Goal: Navigation & Orientation: Find specific page/section

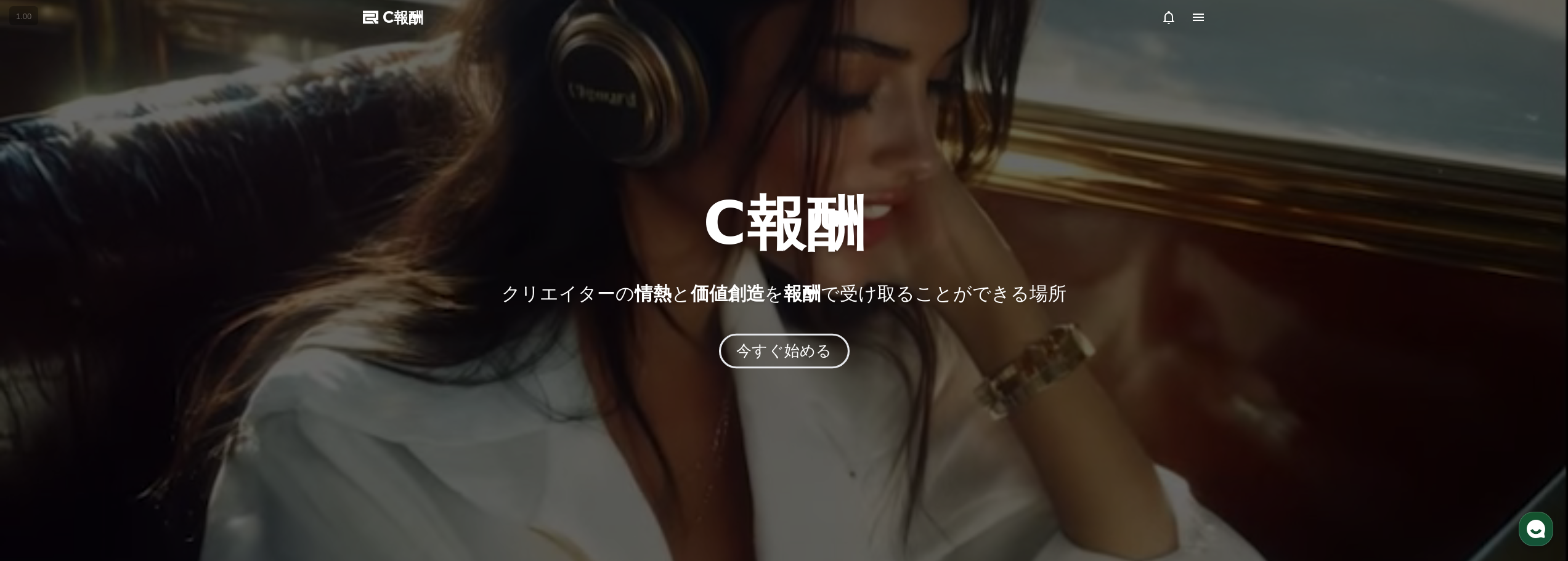
click at [766, 354] on font "今すぐ始める" at bounding box center [784, 350] width 96 height 18
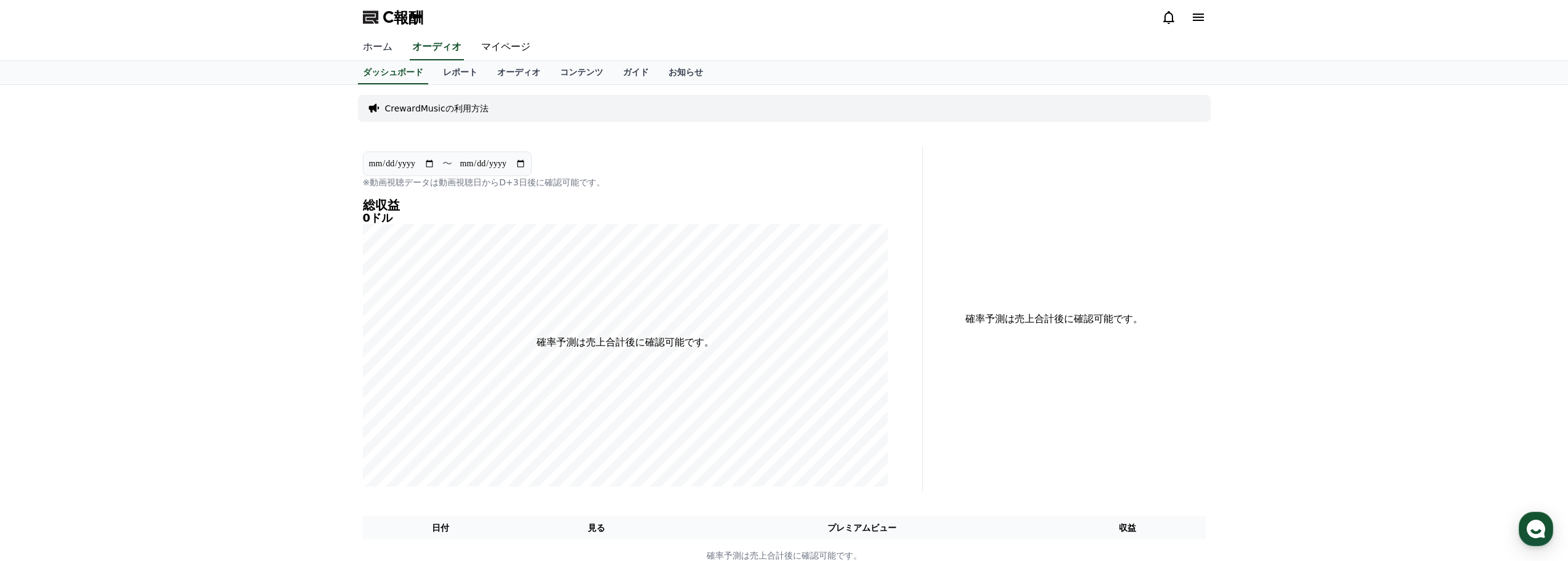
click at [379, 47] on font "ホーム" at bounding box center [378, 47] width 29 height 12
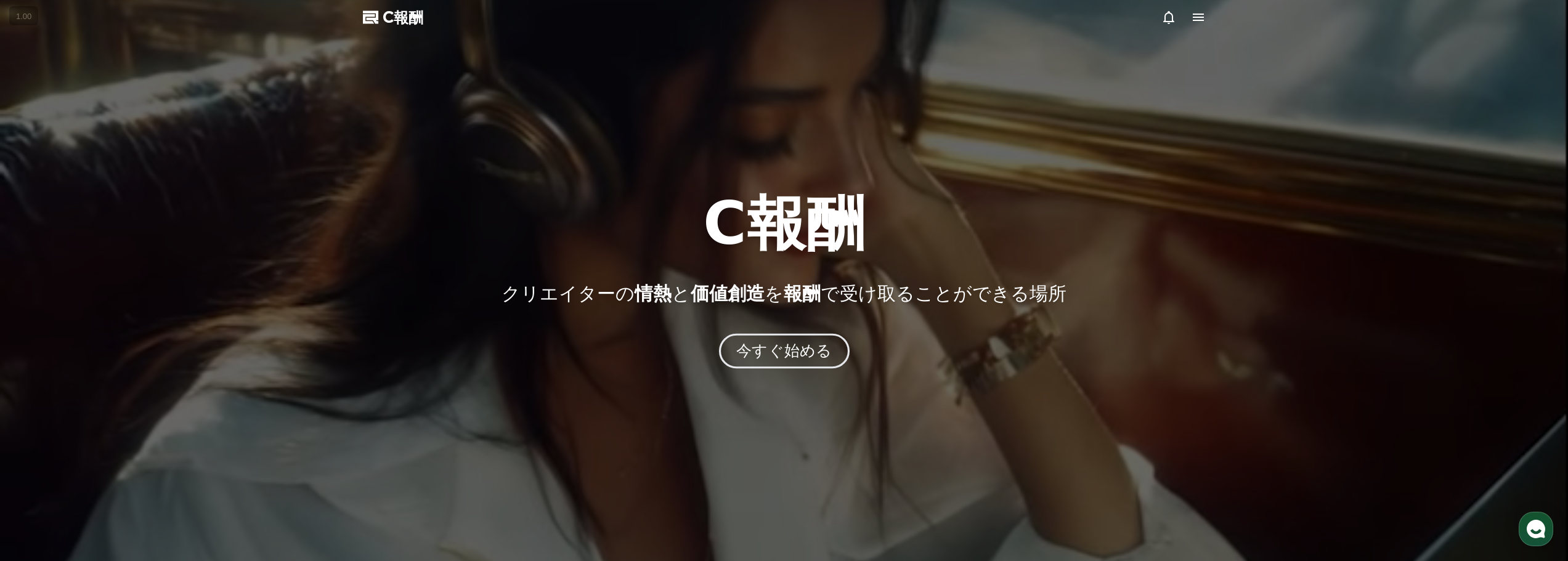
click at [785, 342] on font "今すぐ始める" at bounding box center [784, 350] width 96 height 18
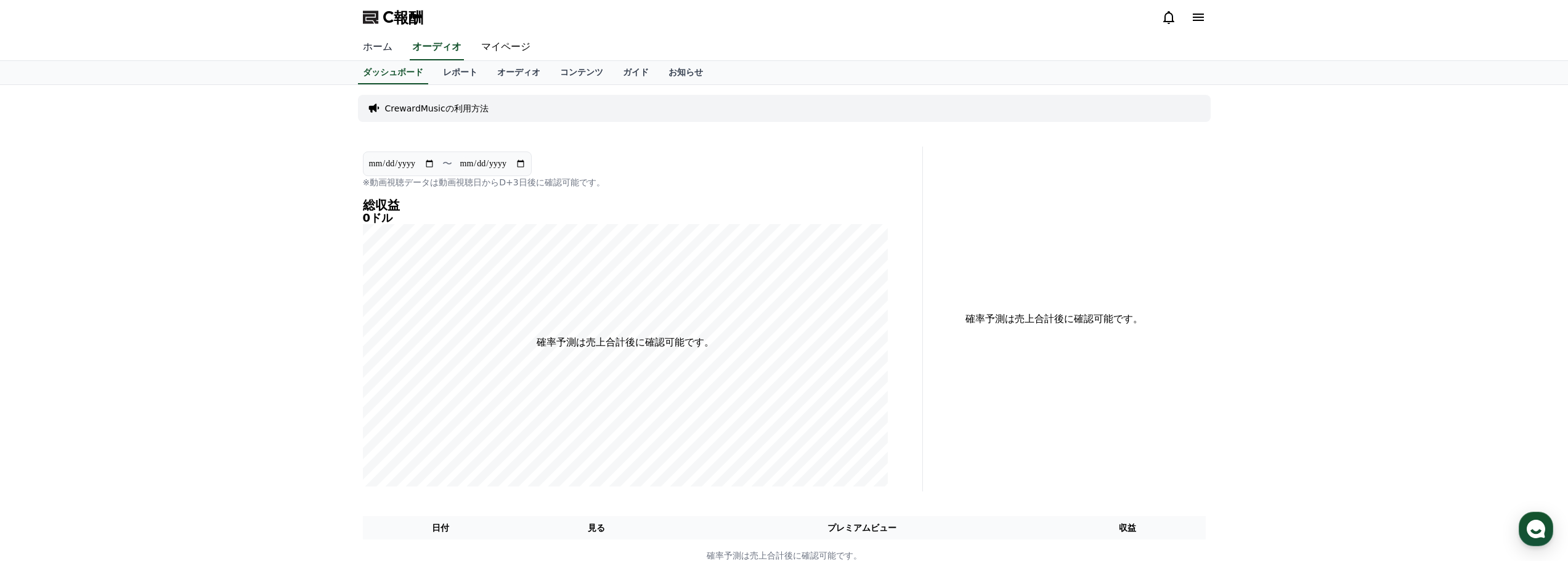
click at [371, 49] on font "ホーム" at bounding box center [378, 47] width 29 height 12
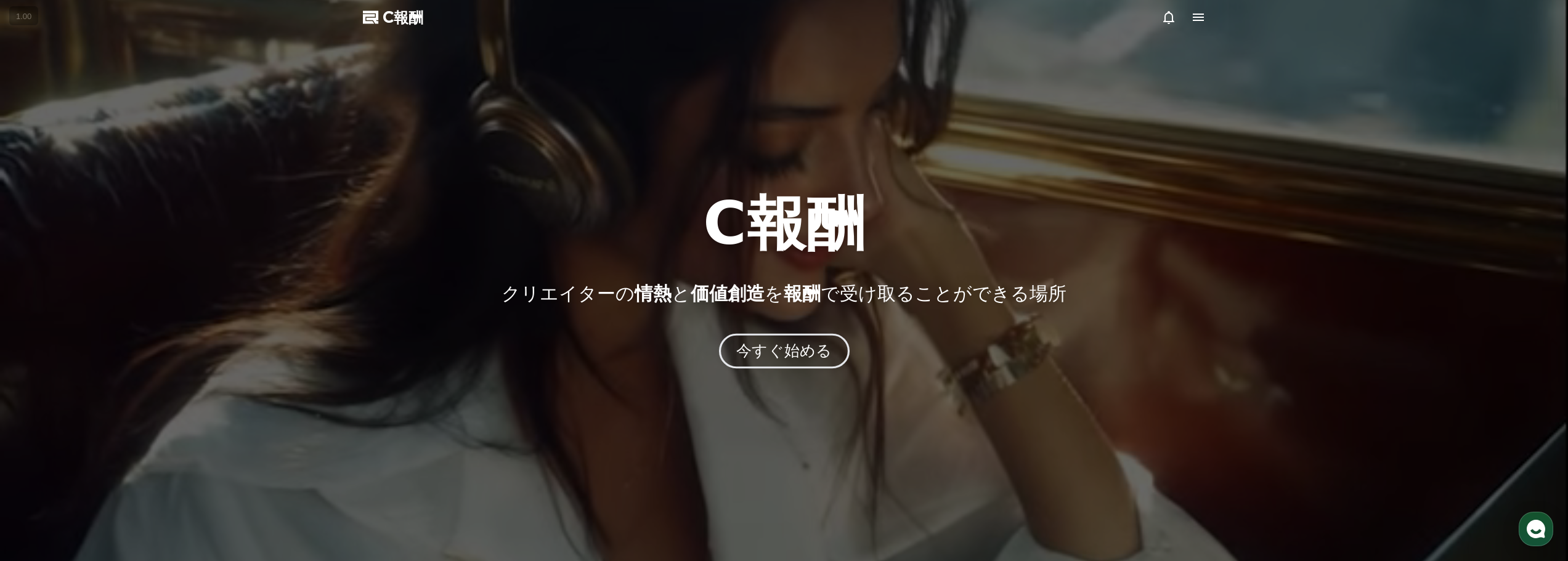
click at [792, 342] on font "今すぐ始める" at bounding box center [784, 350] width 96 height 18
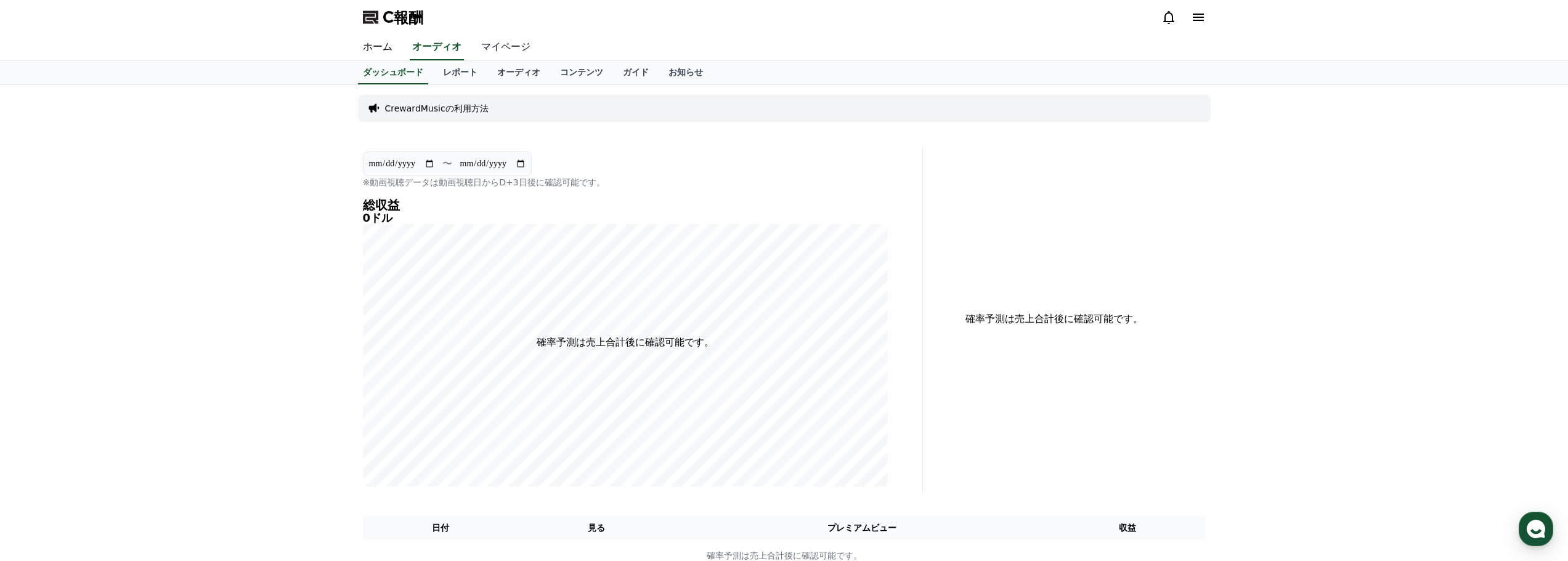
click at [484, 46] on font "マイページ" at bounding box center [506, 47] width 50 height 12
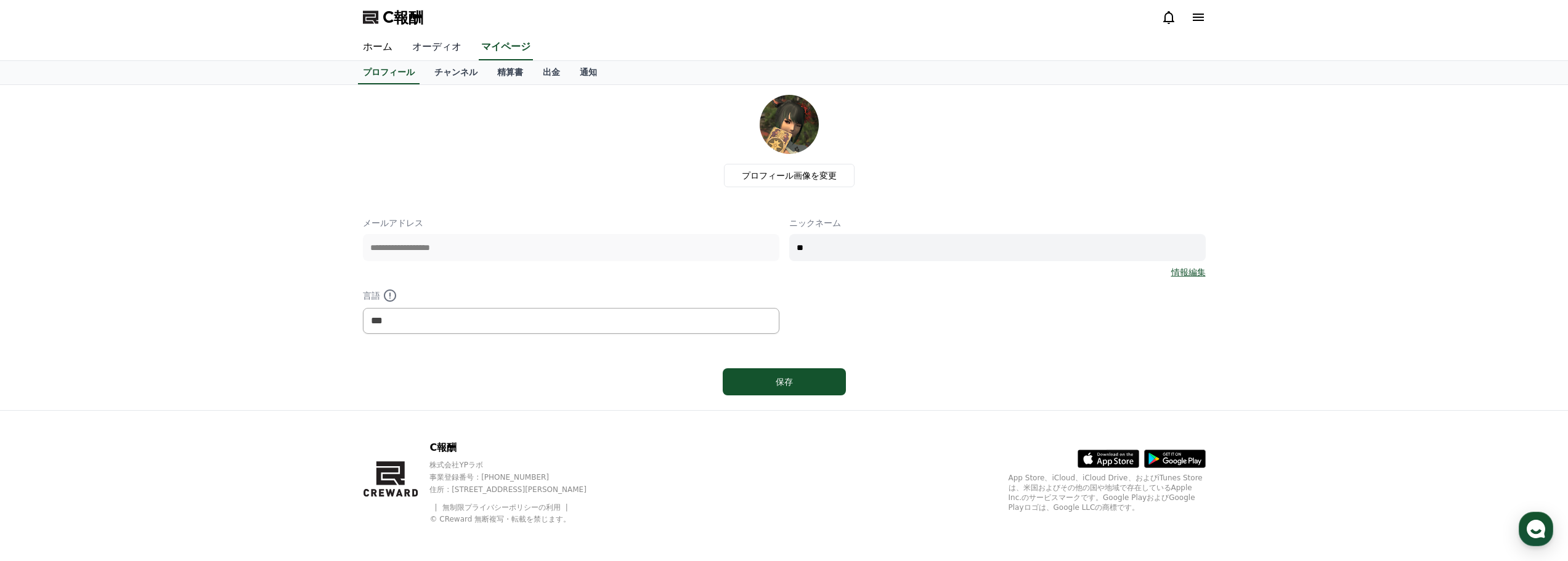
click at [415, 47] on font "オーディオ" at bounding box center [437, 47] width 50 height 12
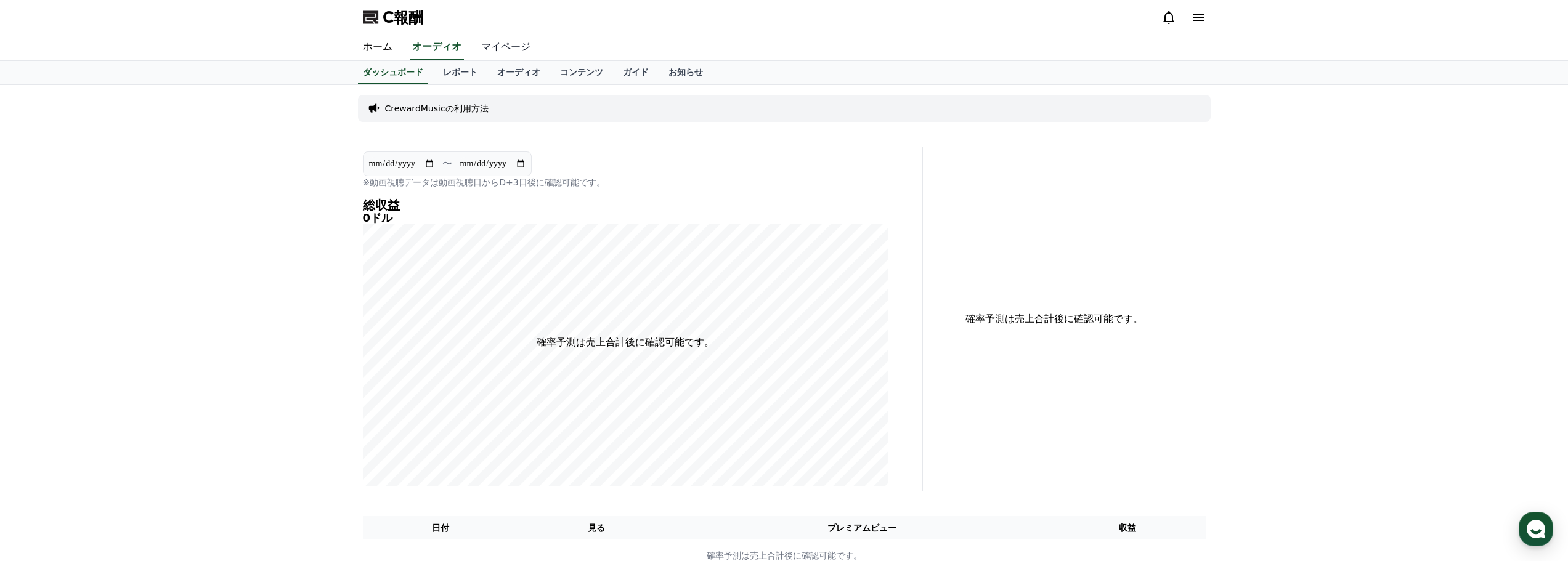
click at [481, 51] on font "マイページ" at bounding box center [506, 47] width 50 height 12
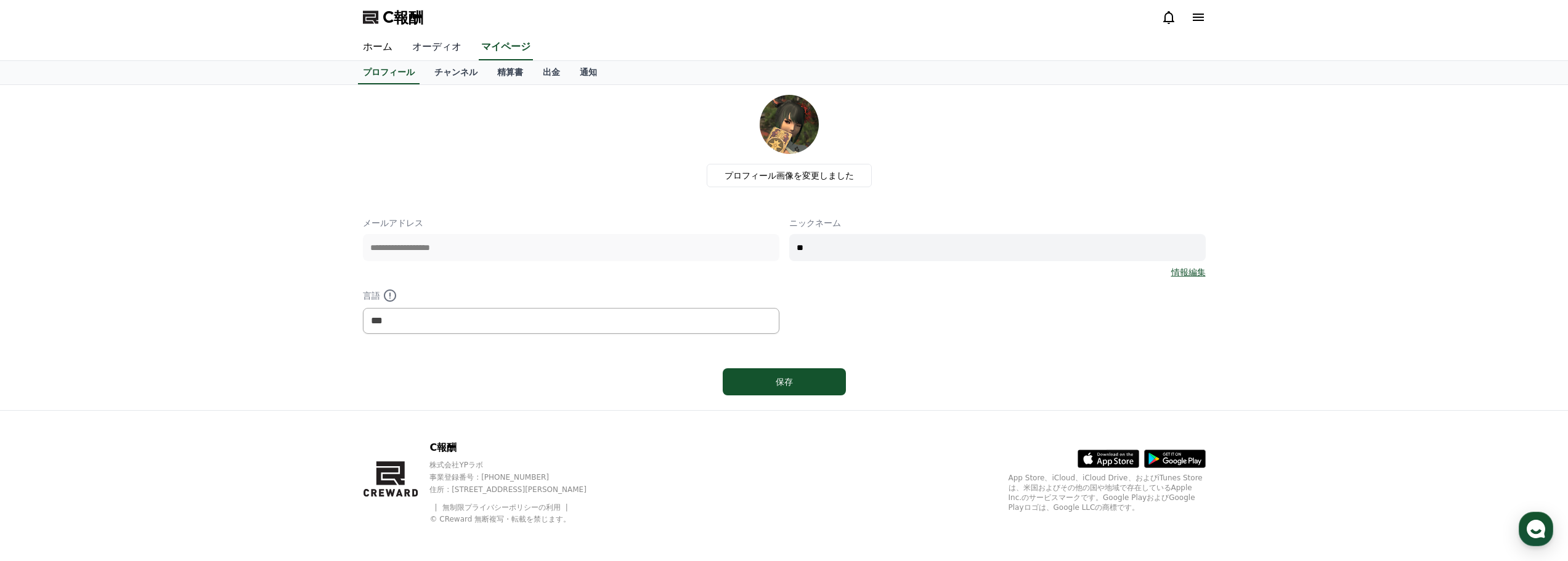
click at [414, 47] on font "オーディオ" at bounding box center [437, 47] width 50 height 12
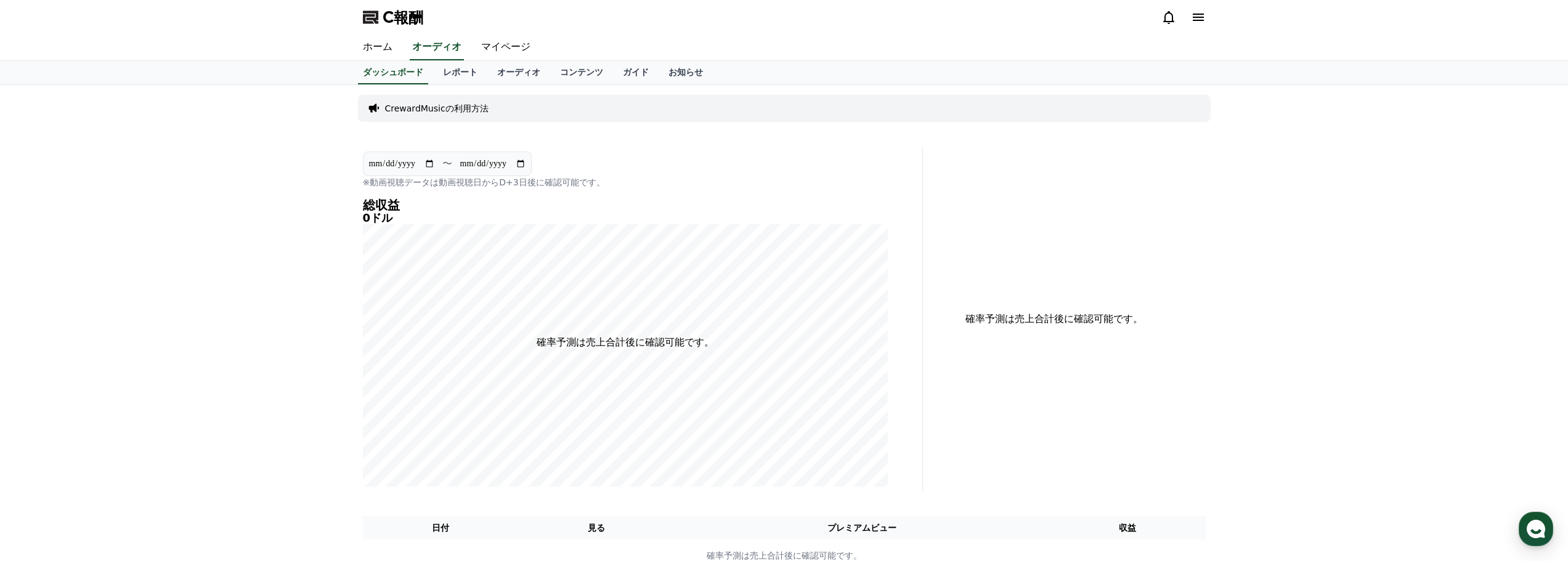
click at [375, 108] on icon at bounding box center [374, 108] width 11 height 9
click at [443, 72] on font "レポート" at bounding box center [460, 72] width 35 height 10
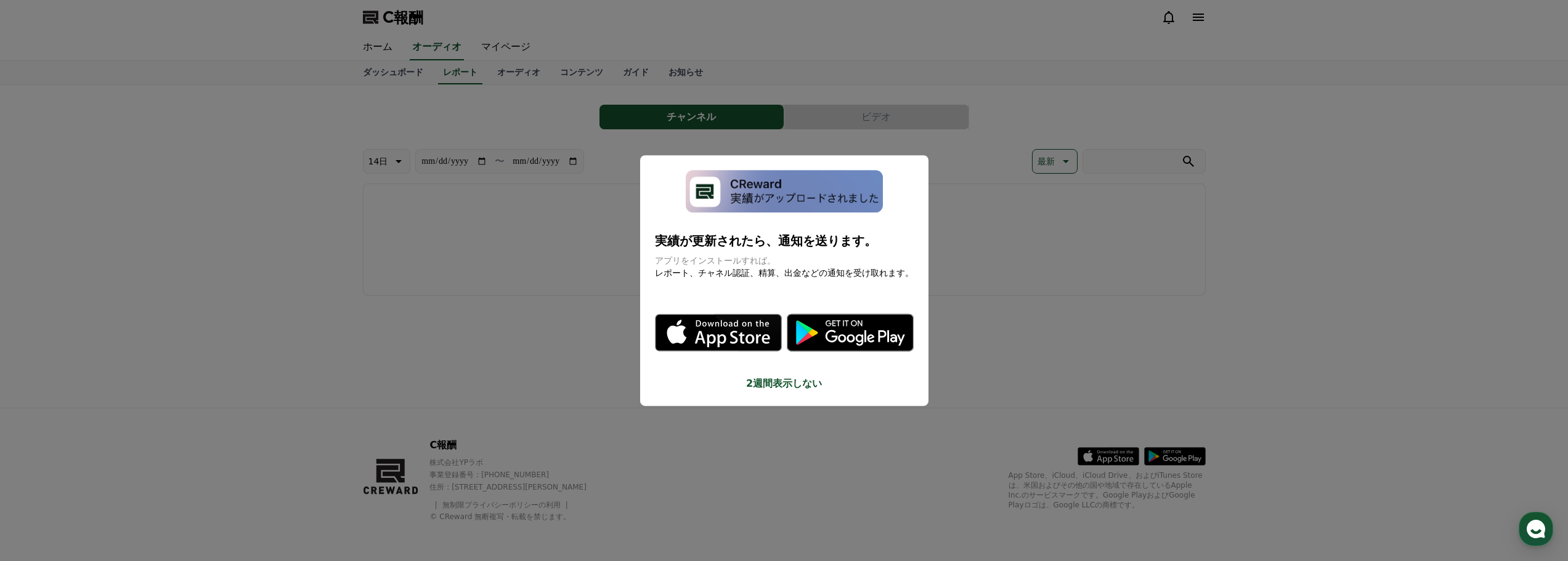
click at [484, 284] on button "モーダルを閉じる" at bounding box center [784, 280] width 1568 height 561
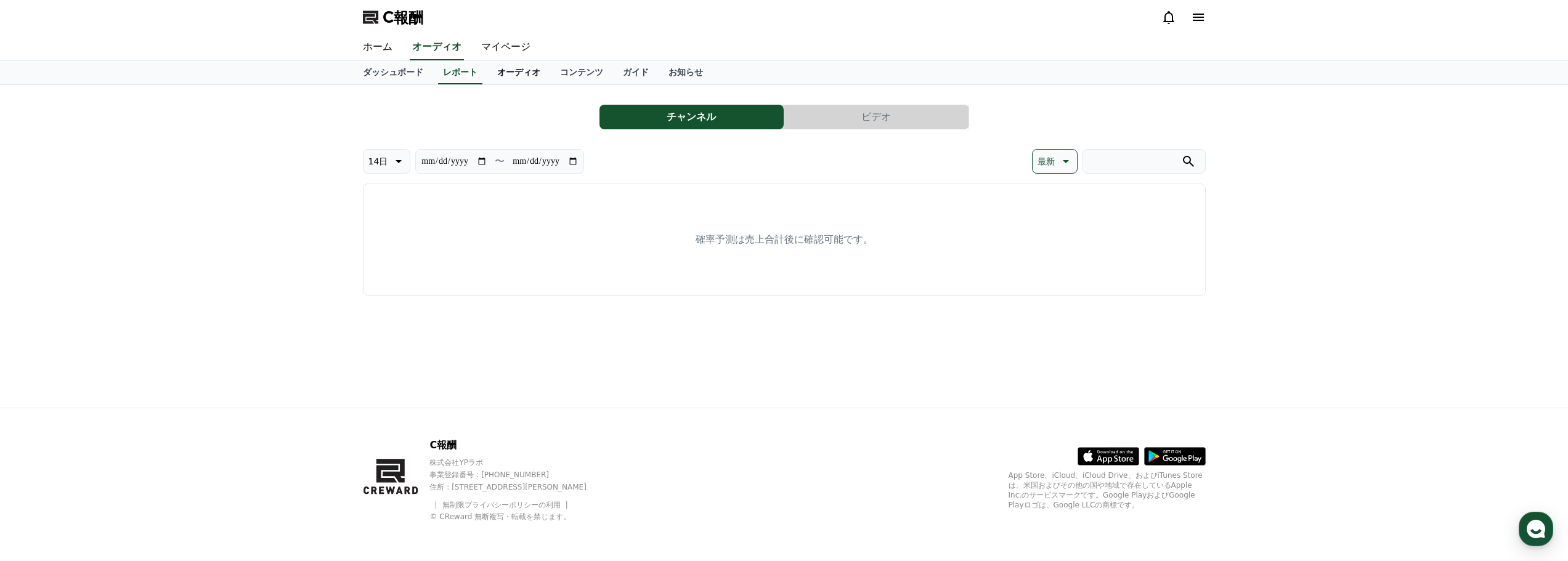
click at [497, 71] on font "オーディオ" at bounding box center [518, 72] width 43 height 10
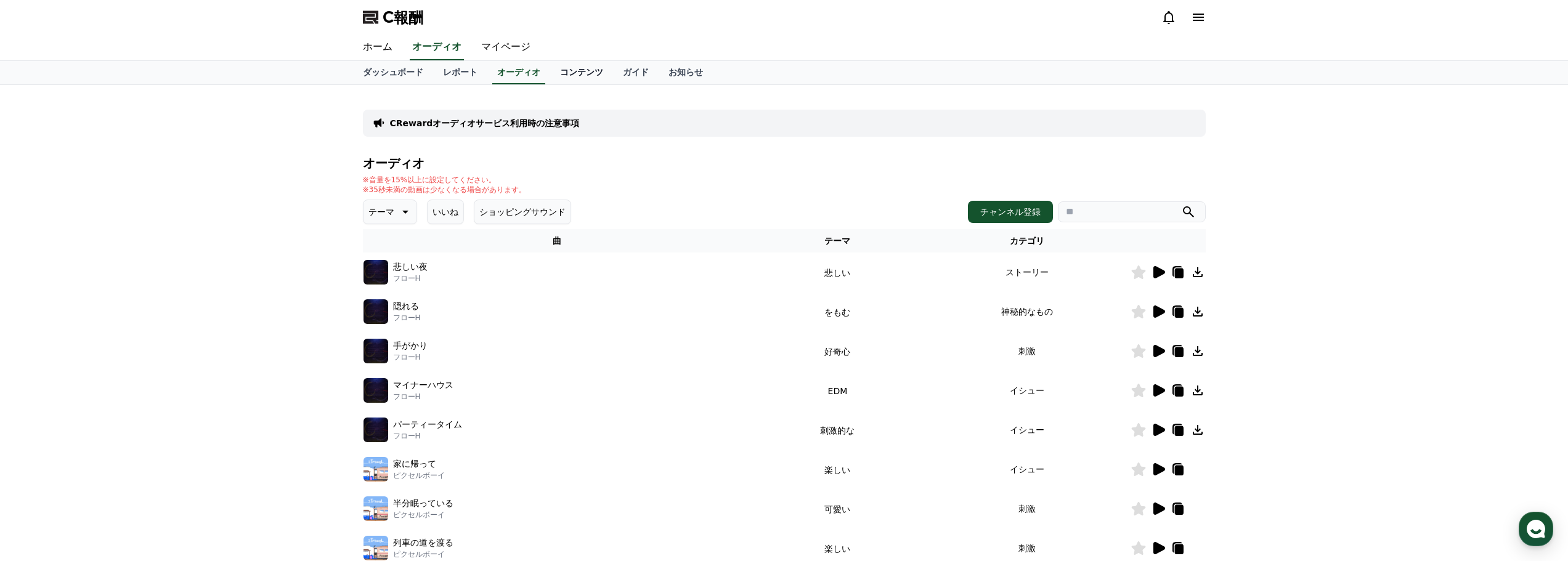
click at [560, 72] on font "コンテンツ" at bounding box center [581, 72] width 43 height 10
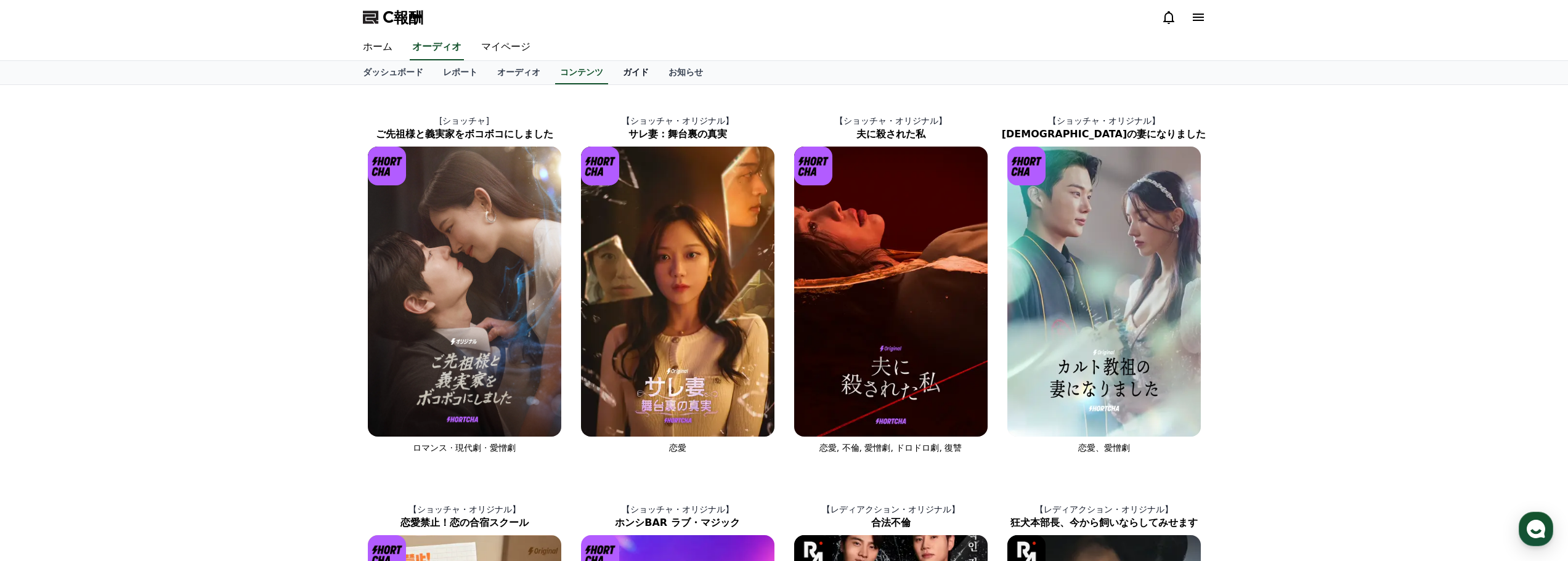
click at [623, 72] on font "ガイド" at bounding box center [635, 72] width 26 height 10
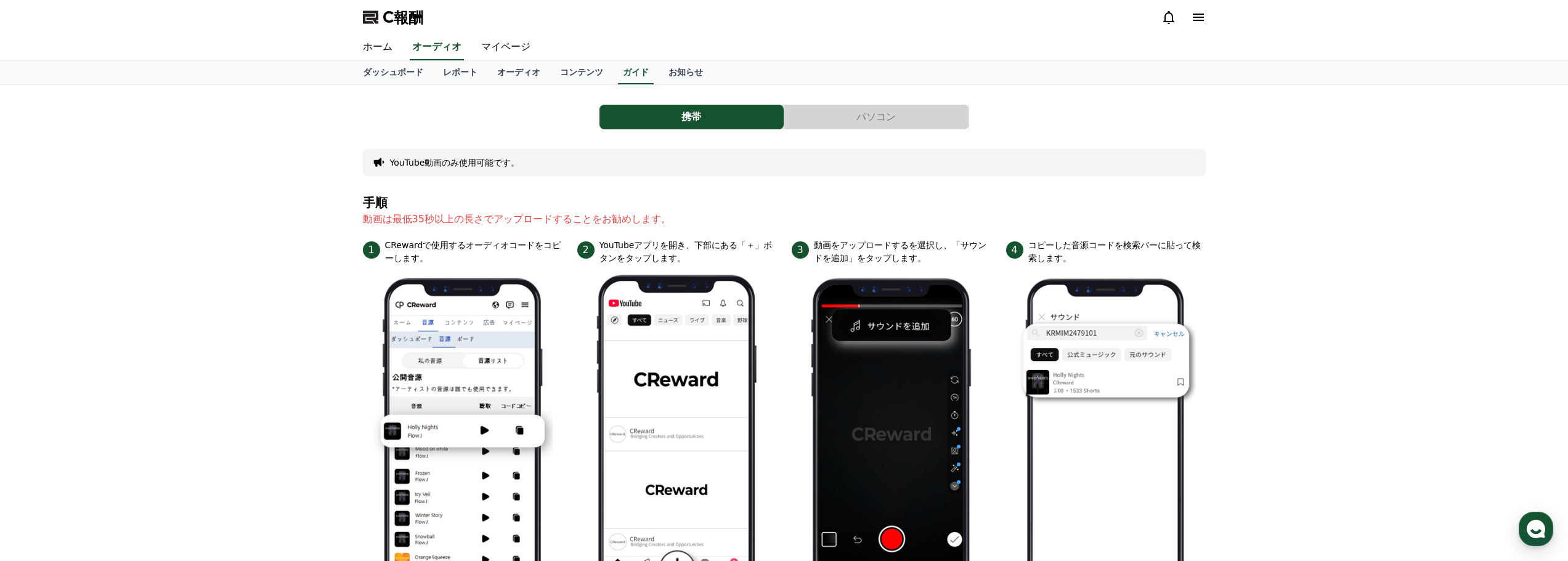
click at [909, 116] on button "パソコン" at bounding box center [876, 117] width 184 height 25
